Goal: Find specific page/section: Find specific page/section

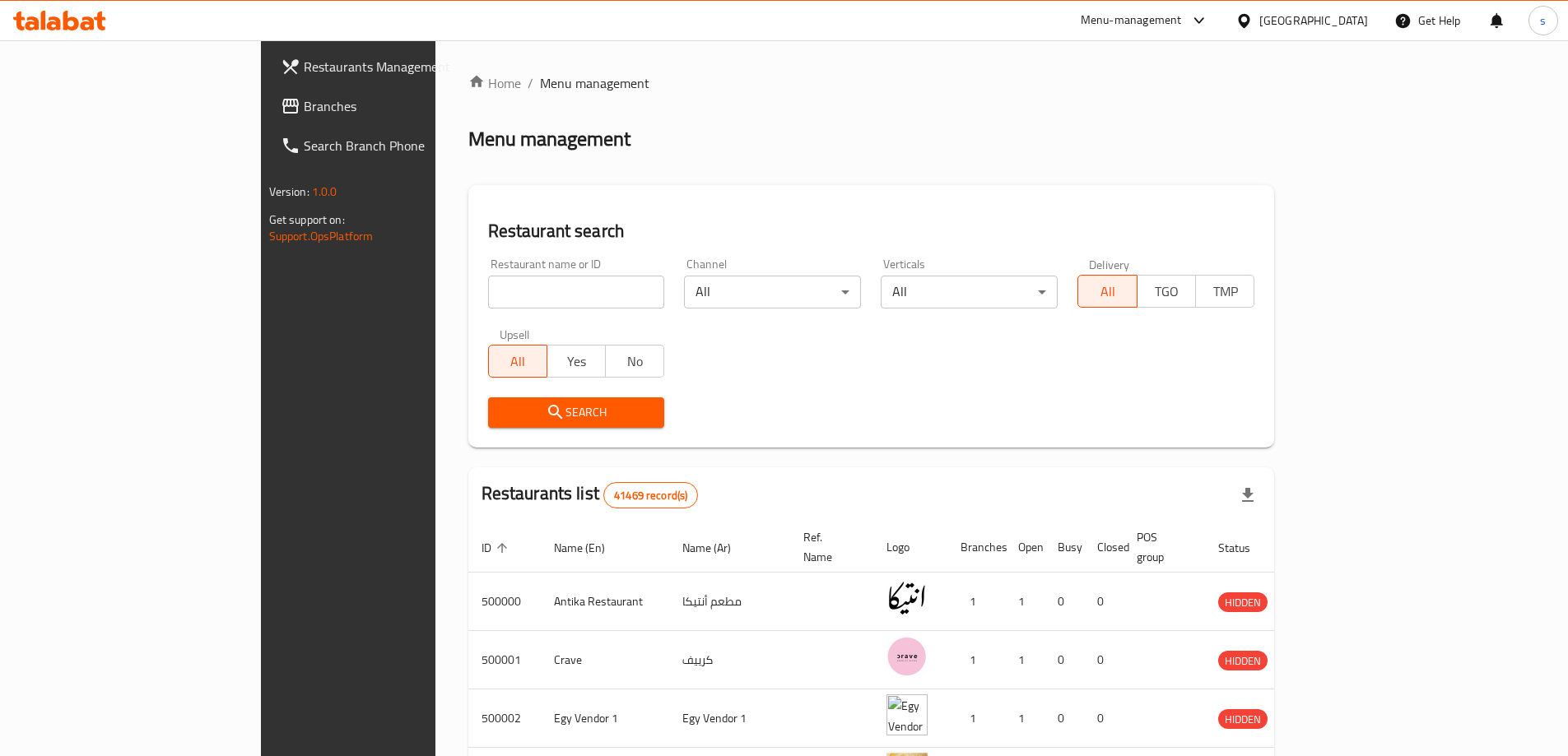
click at [1348, 20] on div "[GEOGRAPHIC_DATA]" at bounding box center [1314, 20] width 109 height 18
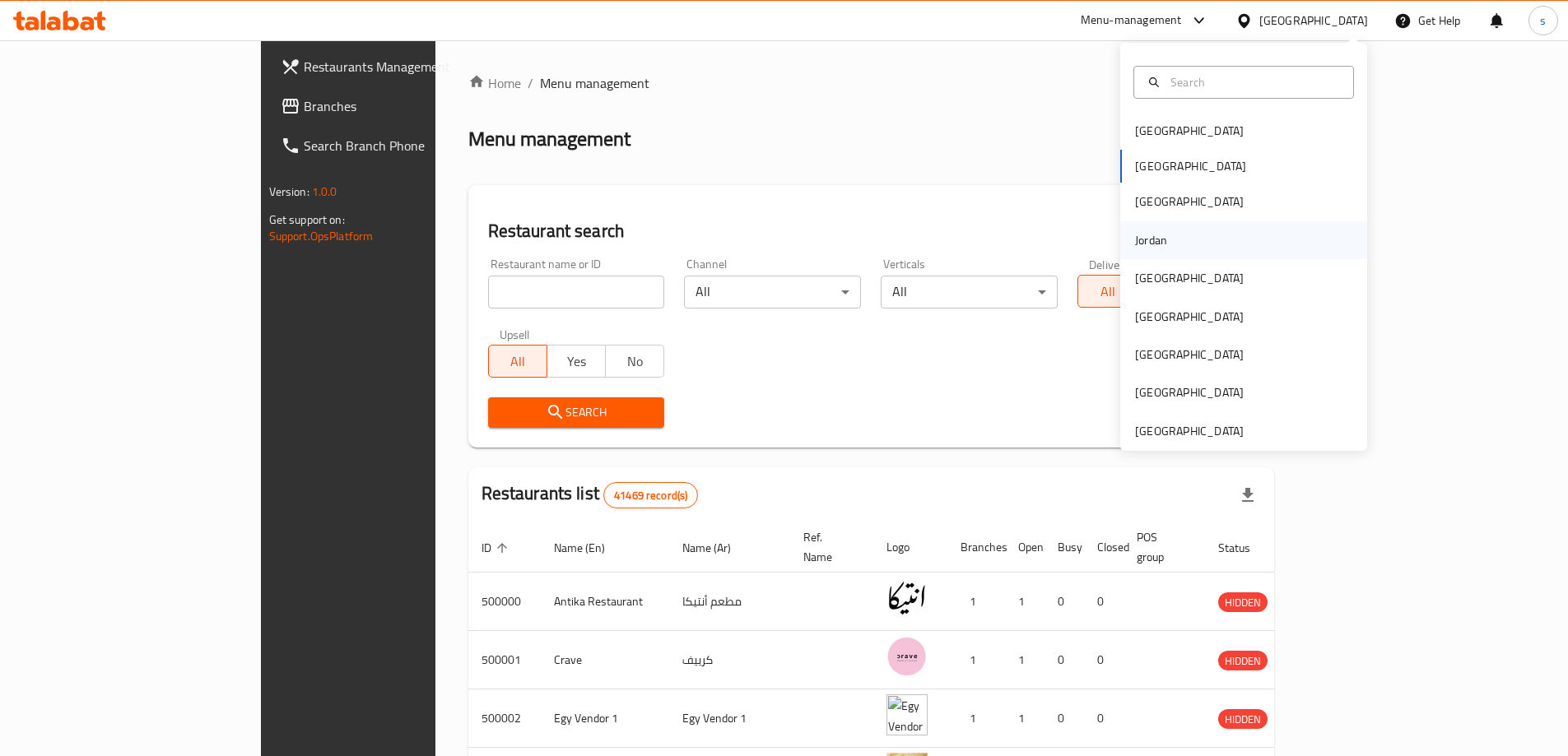
click at [1182, 246] on div "Jordan" at bounding box center [1244, 240] width 247 height 38
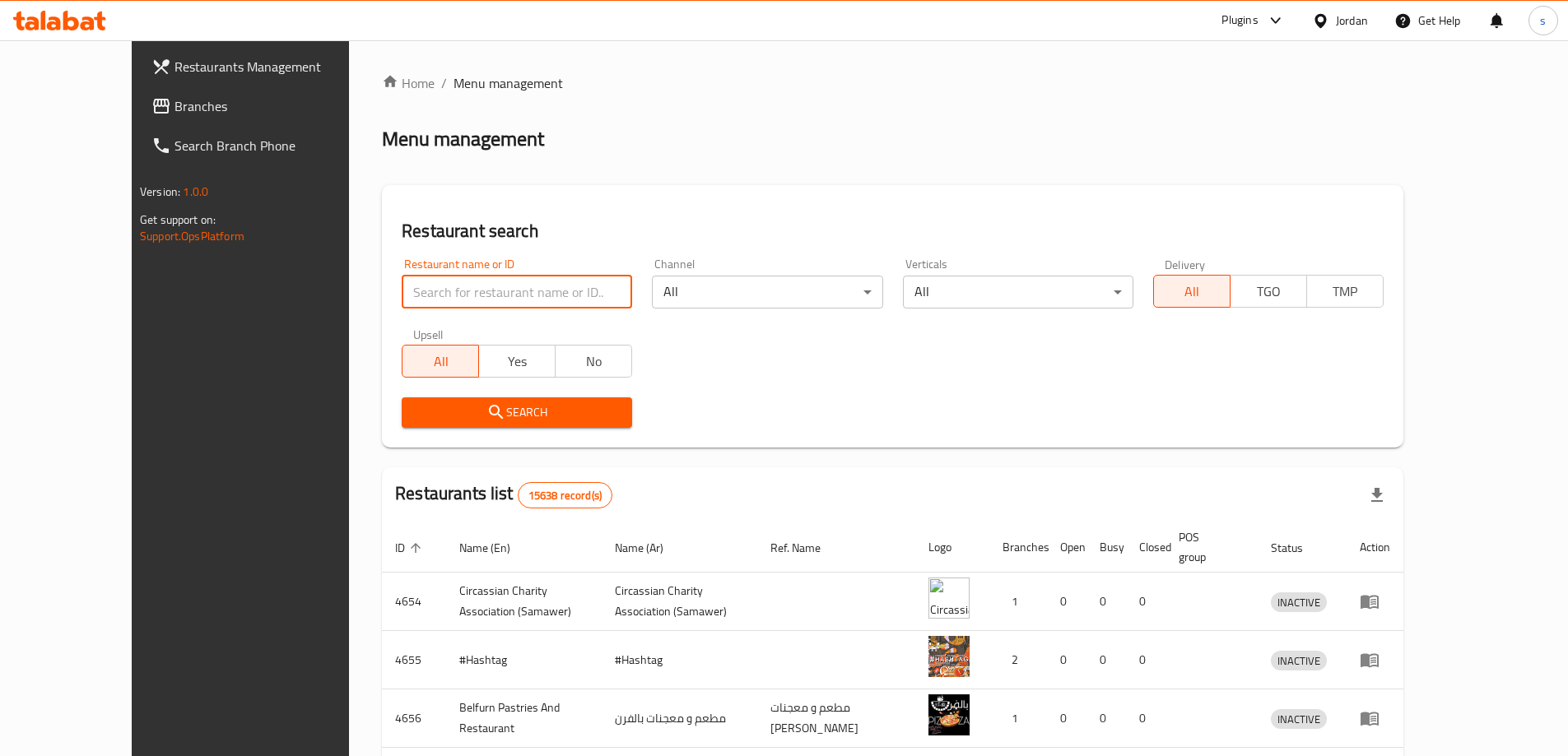
click at [477, 300] on input "search" at bounding box center [516, 292] width 230 height 33
paste input "780481"
type input "780481"
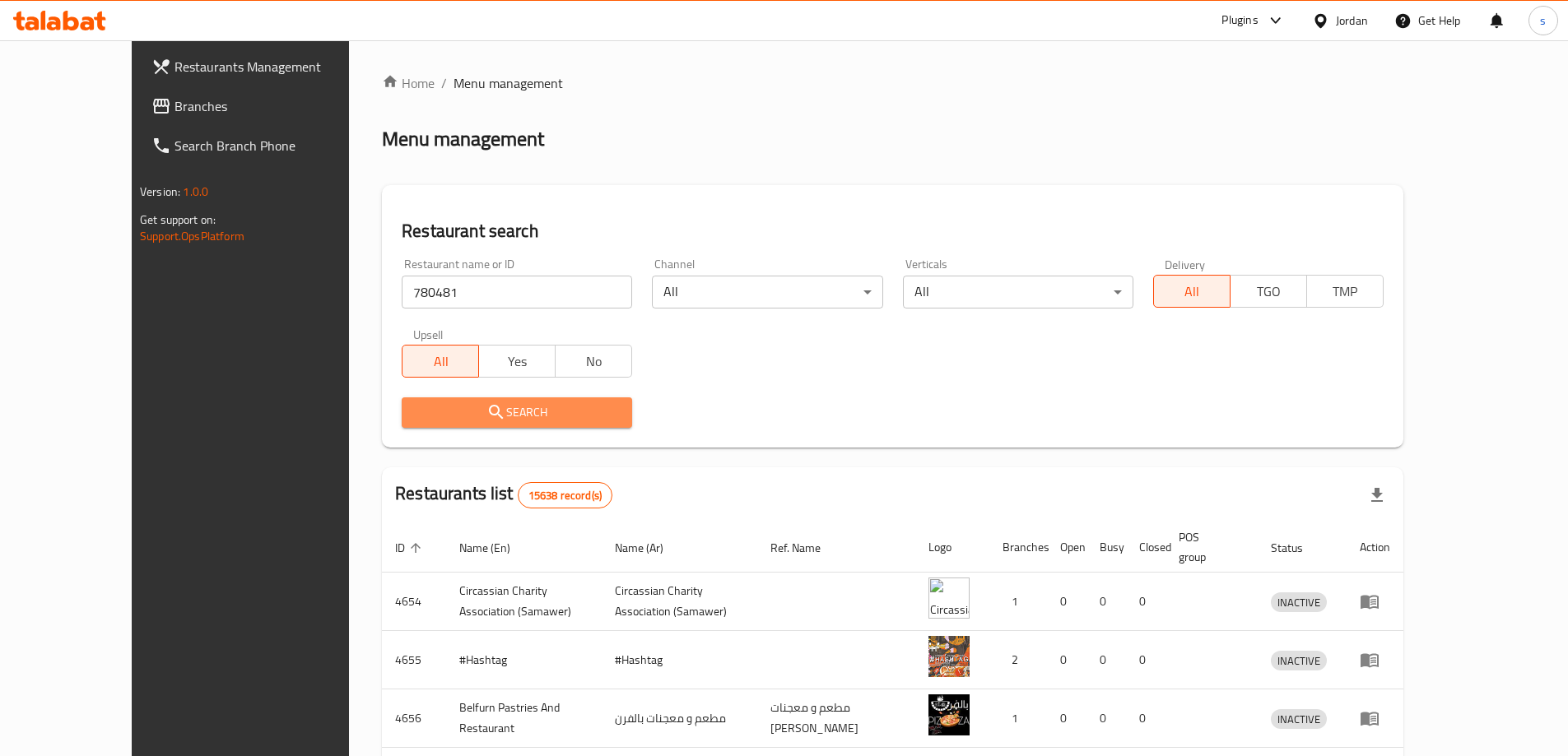
click at [455, 414] on span "Search" at bounding box center [516, 412] width 204 height 20
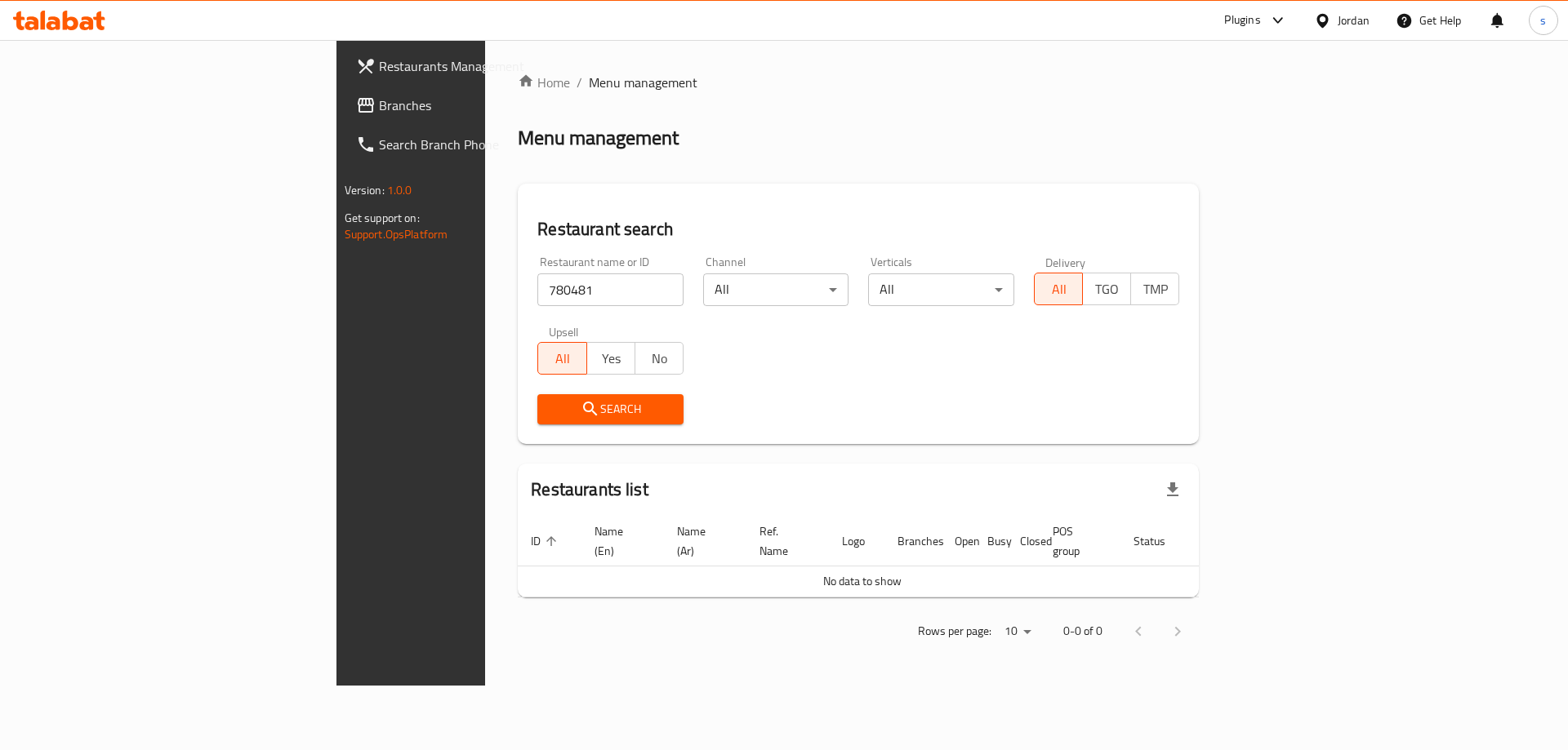
click at [379, 105] on span "Branches" at bounding box center [482, 105] width 207 height 19
